Goal: Transaction & Acquisition: Purchase product/service

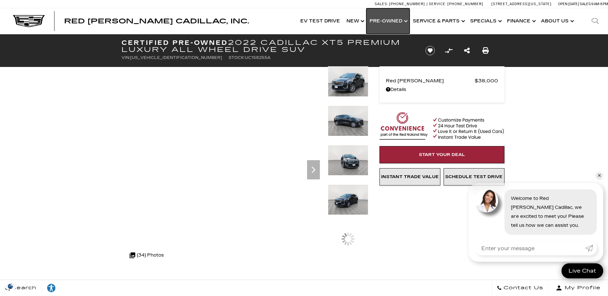
click at [394, 18] on link "Show Pre-Owned" at bounding box center [387, 21] width 43 height 26
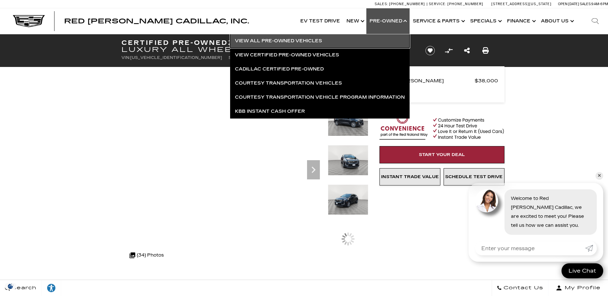
click at [276, 38] on link "View All Pre-Owned Vehicles" at bounding box center [319, 41] width 179 height 14
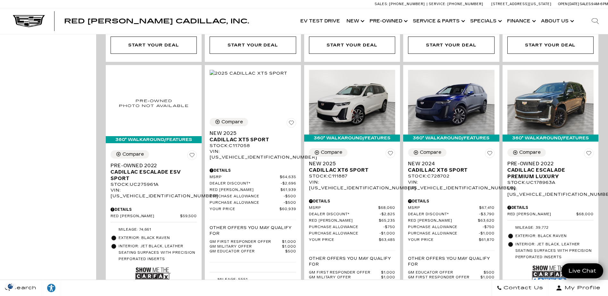
scroll to position [993, 0]
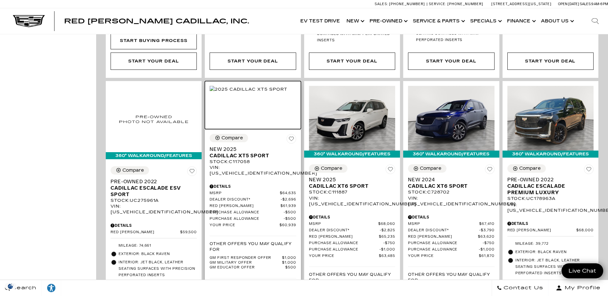
click at [273, 86] on img at bounding box center [249, 89] width 78 height 7
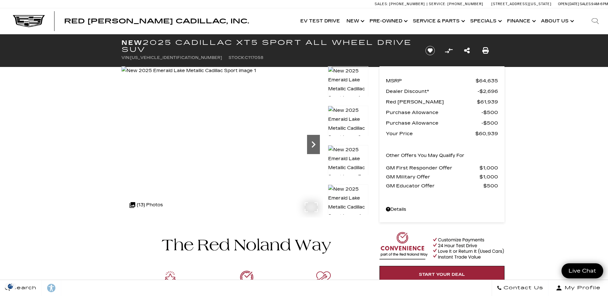
click at [318, 141] on icon "Next" at bounding box center [313, 144] width 13 height 13
